Goal: Information Seeking & Learning: Learn about a topic

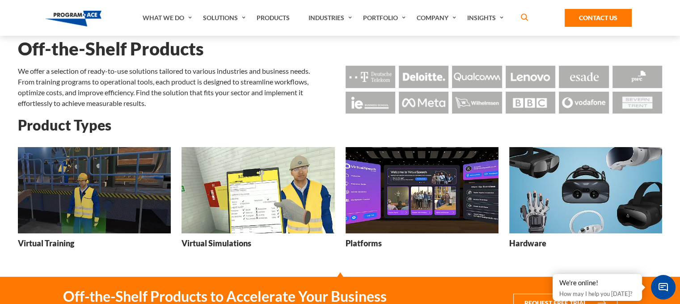
scroll to position [32, 0]
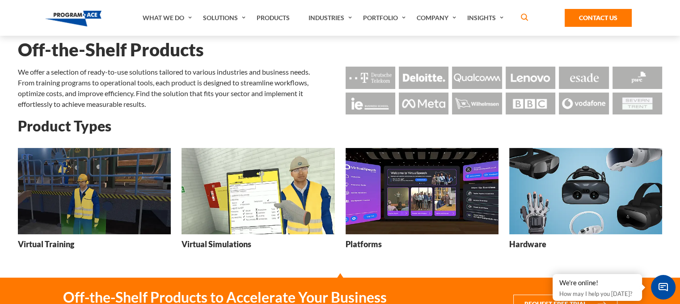
click at [98, 195] on img at bounding box center [94, 191] width 153 height 86
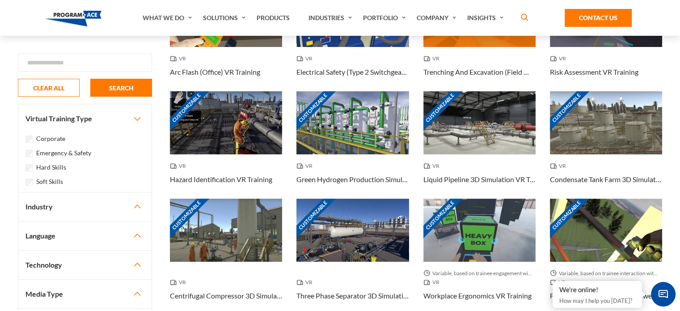
scroll to position [135, 0]
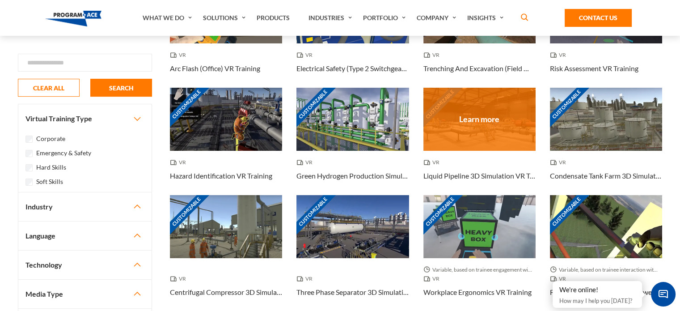
click at [481, 116] on div "Customizable" at bounding box center [479, 119] width 112 height 63
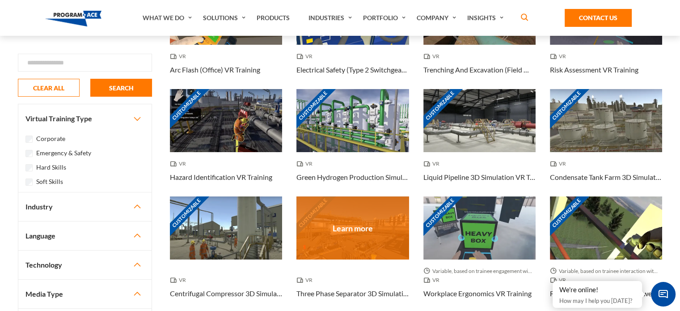
scroll to position [133, 0]
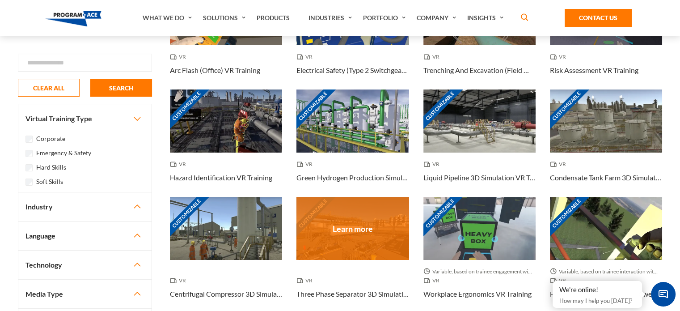
click at [356, 227] on div "Customizable" at bounding box center [352, 228] width 112 height 63
